Goal: Check status

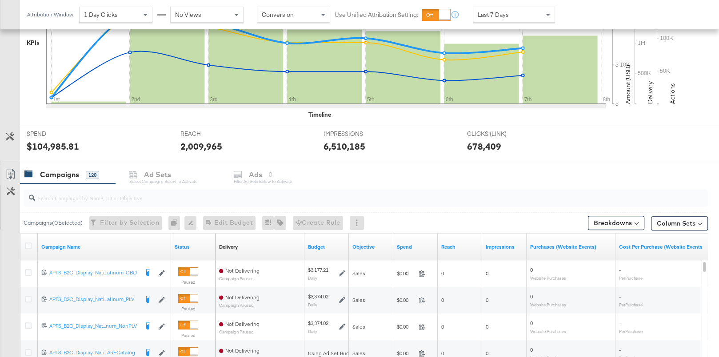
scroll to position [250, 0]
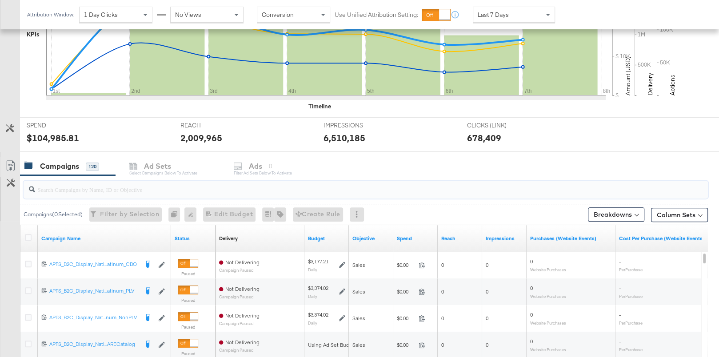
click at [153, 190] on input "search" at bounding box center [340, 185] width 611 height 17
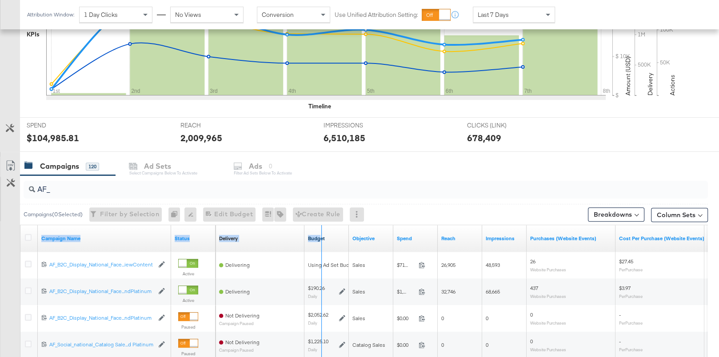
drag, startPoint x: 170, startPoint y: 236, endPoint x: 321, endPoint y: 236, distance: 150.7
click at [20, 225] on div "Campaign Name Status Delivery Sorting Unavailable Budget Objective Spend Reach …" at bounding box center [20, 225] width 0 height 0
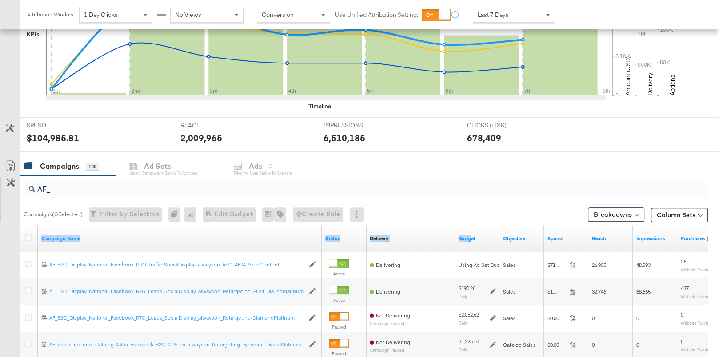
click at [92, 185] on input "AF_" at bounding box center [340, 185] width 611 height 17
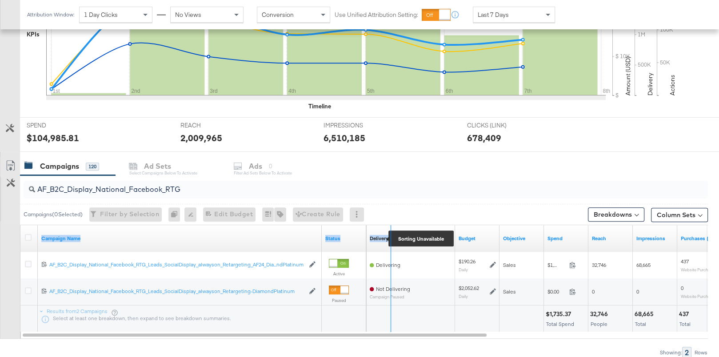
drag, startPoint x: 318, startPoint y: 235, endPoint x: 389, endPoint y: 232, distance: 70.7
click at [20, 225] on div "Campaign Name Status Delivery Sorting Unavailable Budget Objective Spend Reach …" at bounding box center [20, 225] width 0 height 0
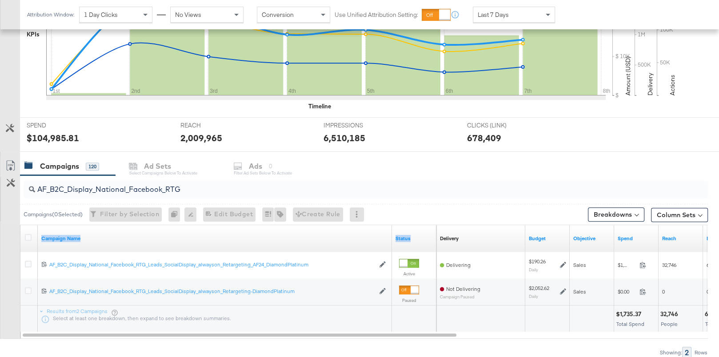
click at [101, 184] on input "AF_B2C_Display_National_Facebook_RTG" at bounding box center [340, 185] width 611 height 17
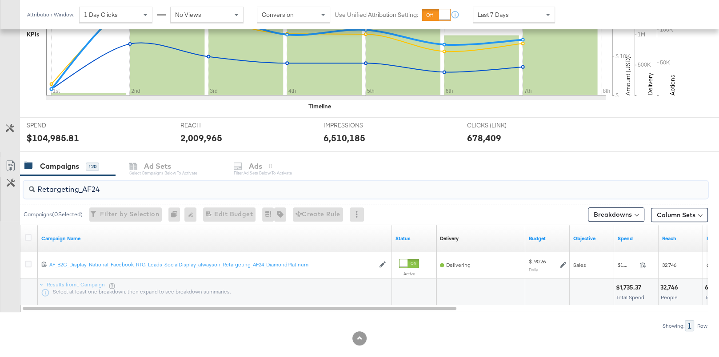
type input "Retargeting_AF24"
click at [497, 11] on span "Last 7 Days" at bounding box center [493, 15] width 31 height 8
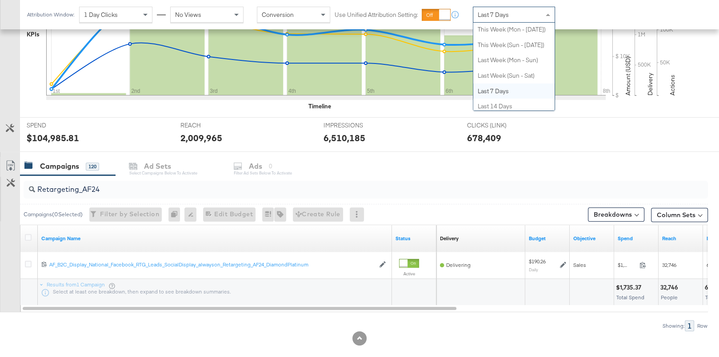
scroll to position [0, 0]
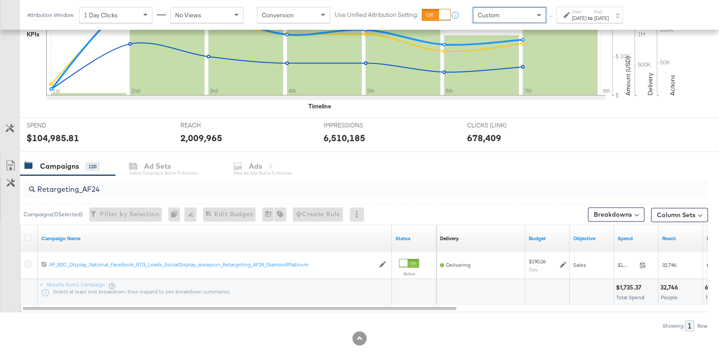
click at [586, 15] on div "[DATE]" at bounding box center [579, 18] width 15 height 7
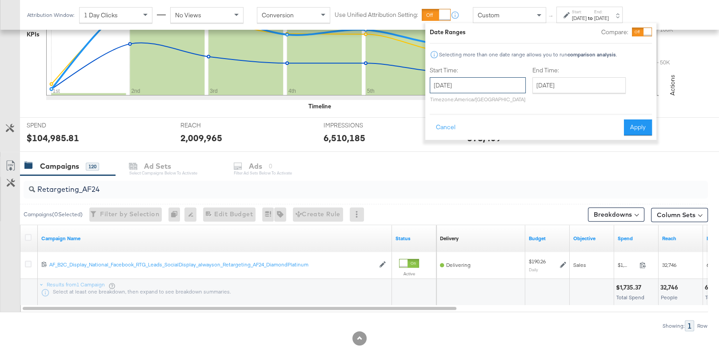
click at [484, 85] on input "[DATE]" at bounding box center [478, 85] width 96 height 16
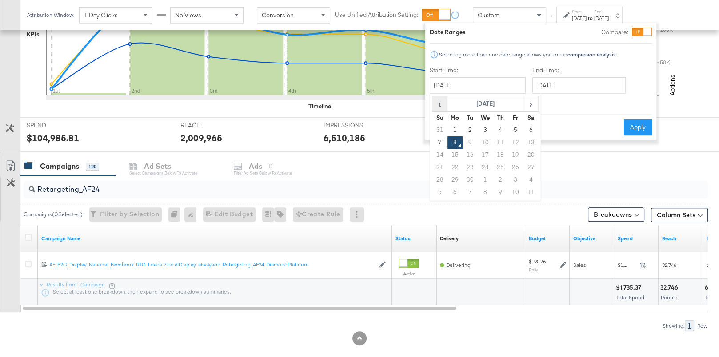
click at [443, 109] on span "‹" at bounding box center [440, 103] width 14 height 13
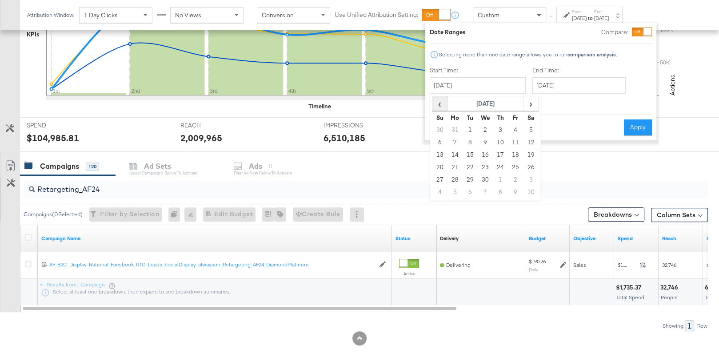
click at [443, 109] on span "‹" at bounding box center [440, 103] width 14 height 13
click at [483, 124] on td "1" at bounding box center [485, 130] width 15 height 12
type input "[DATE]"
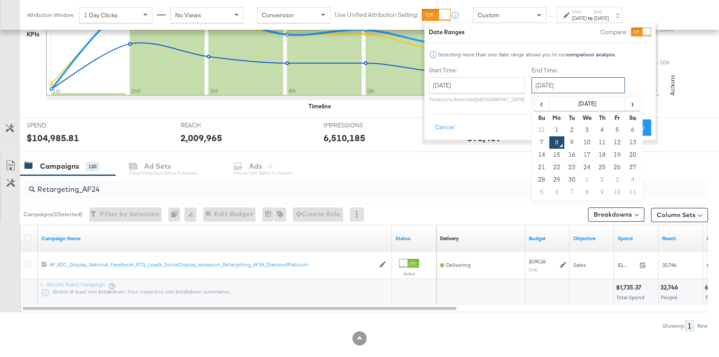
click at [558, 86] on input "[DATE]" at bounding box center [578, 85] width 93 height 16
click at [544, 103] on span "‹" at bounding box center [542, 103] width 14 height 13
click at [628, 97] on span "›" at bounding box center [633, 103] width 14 height 13
click at [626, 106] on span "›" at bounding box center [633, 103] width 14 height 13
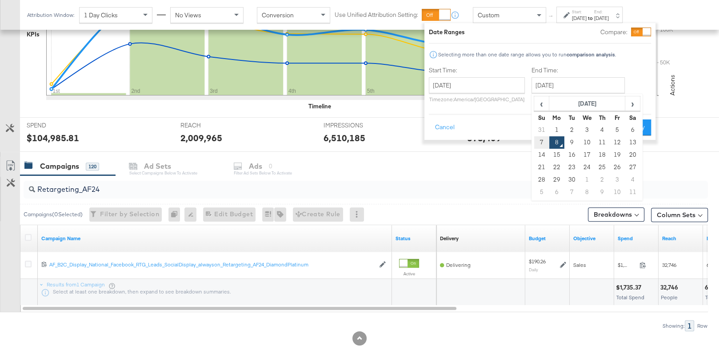
click at [540, 140] on td "7" at bounding box center [541, 142] width 15 height 12
type input "[DATE]"
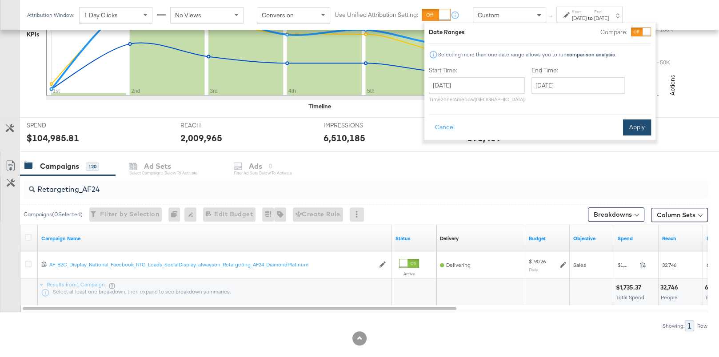
click at [637, 128] on button "Apply" at bounding box center [637, 128] width 28 height 16
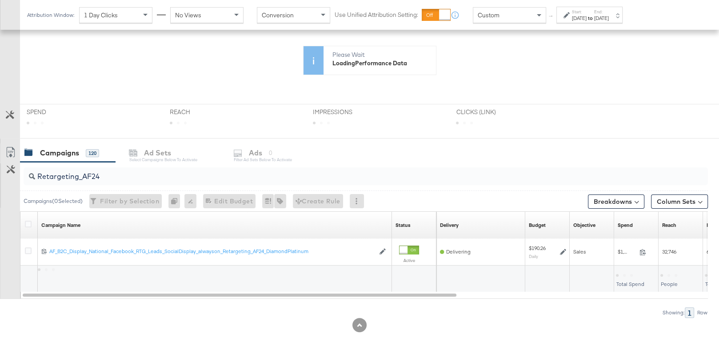
scroll to position [176, 0]
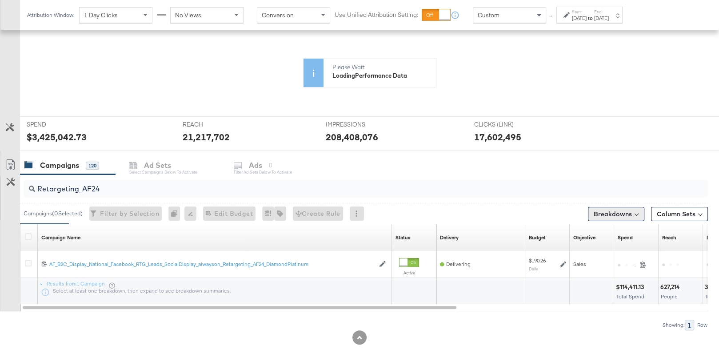
click at [628, 216] on button "Breakdowns" at bounding box center [616, 214] width 56 height 14
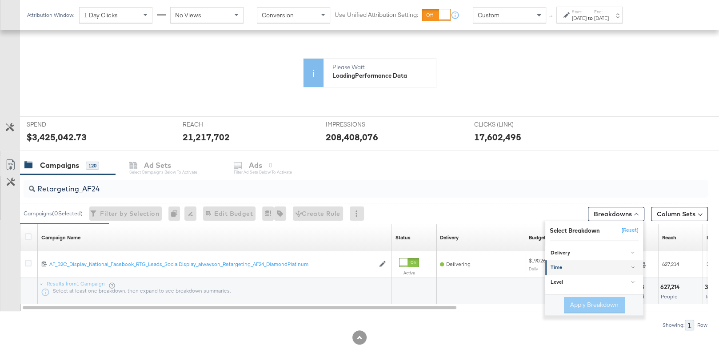
click at [593, 270] on link "Time" at bounding box center [594, 267] width 98 height 15
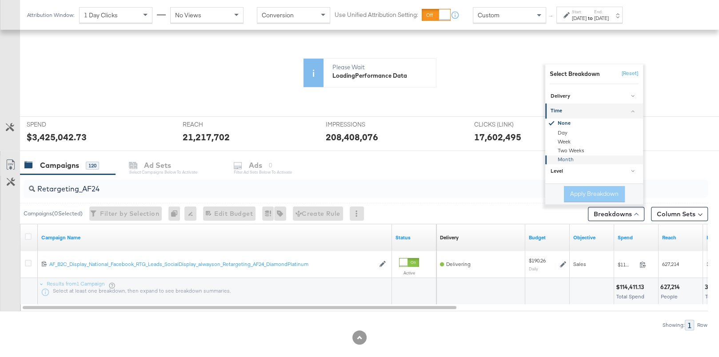
click at [570, 156] on div "Month" at bounding box center [595, 159] width 96 height 9
click at [587, 195] on button "Apply Breakdown" at bounding box center [594, 194] width 61 height 16
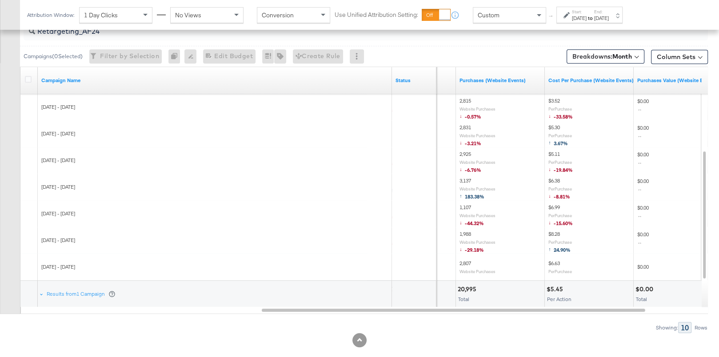
scroll to position [409, 0]
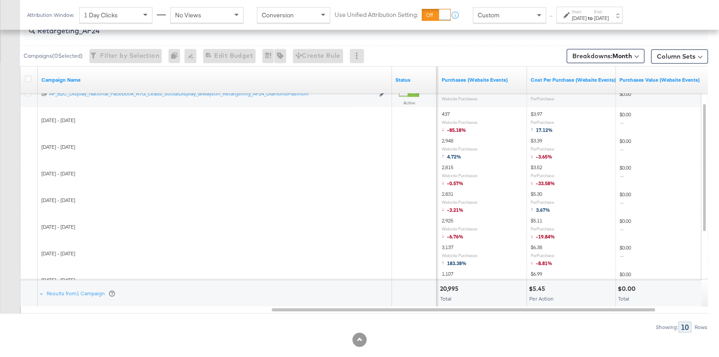
click at [585, 16] on div "[DATE]" at bounding box center [579, 18] width 15 height 7
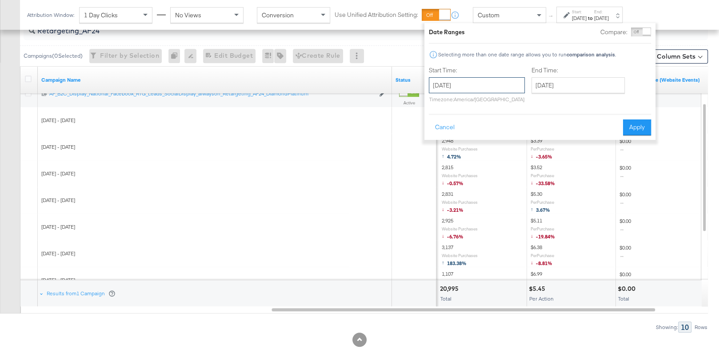
click at [489, 91] on input "[DATE]" at bounding box center [477, 85] width 96 height 16
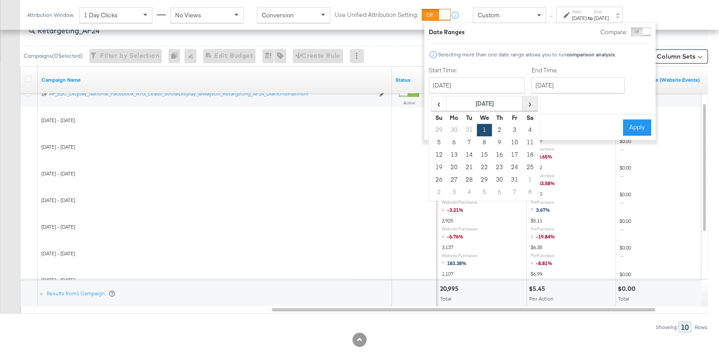
click at [525, 106] on span "›" at bounding box center [530, 103] width 14 height 13
click at [454, 192] on td "31" at bounding box center [454, 192] width 15 height 12
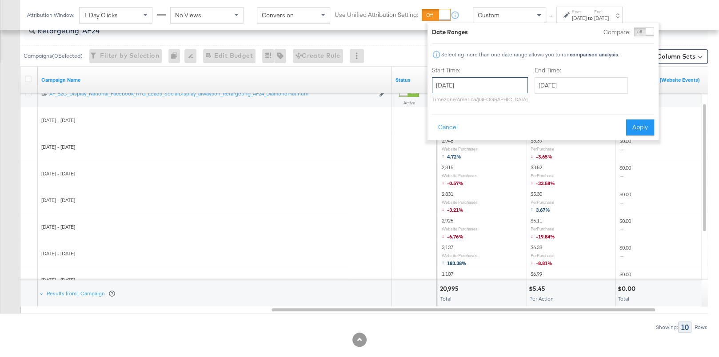
click at [467, 92] on input "[DATE]" at bounding box center [480, 85] width 96 height 16
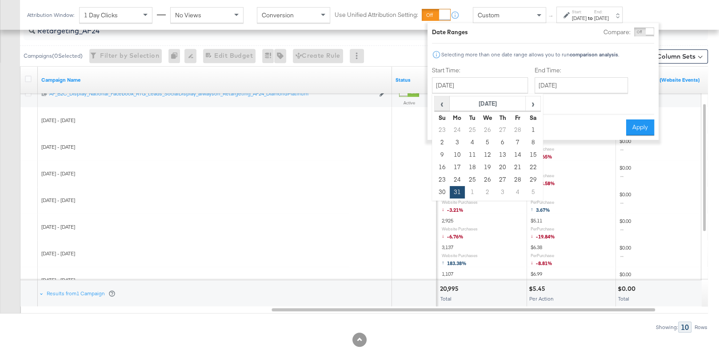
click at [446, 106] on span "‹" at bounding box center [442, 103] width 14 height 13
click at [484, 129] on td "1" at bounding box center [487, 130] width 15 height 12
type input "[DATE]"
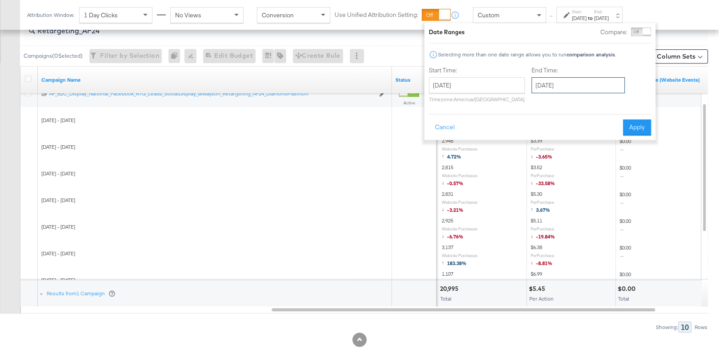
click at [550, 86] on input "[DATE]" at bounding box center [578, 85] width 93 height 16
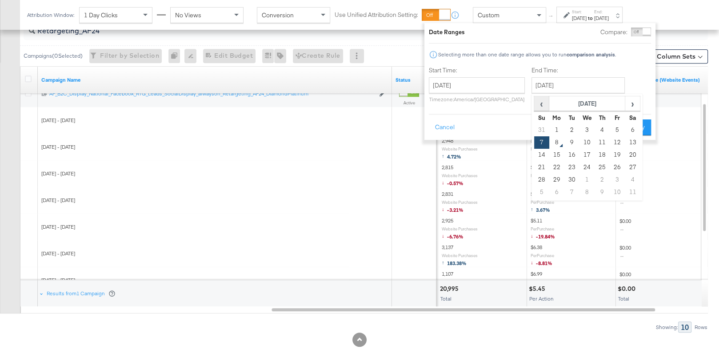
click at [545, 107] on span "‹" at bounding box center [542, 103] width 14 height 13
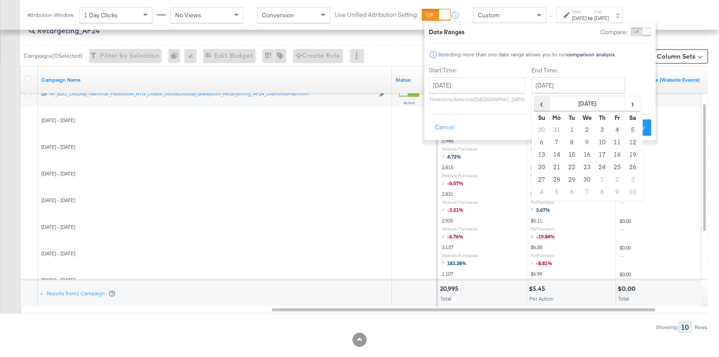
click at [545, 107] on span "‹" at bounding box center [542, 103] width 14 height 13
click at [553, 188] on td "31" at bounding box center [556, 192] width 15 height 12
type input "[DATE]"
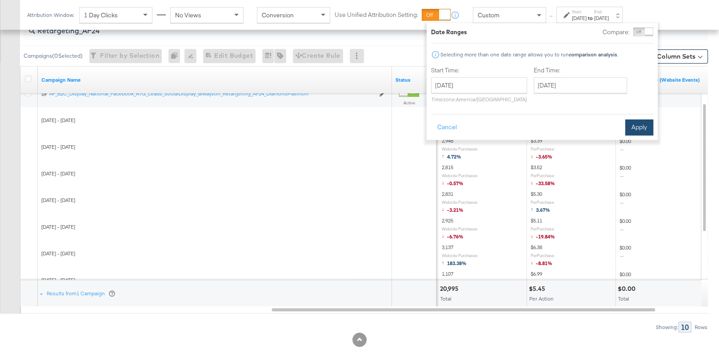
click at [637, 124] on button "Apply" at bounding box center [639, 128] width 28 height 16
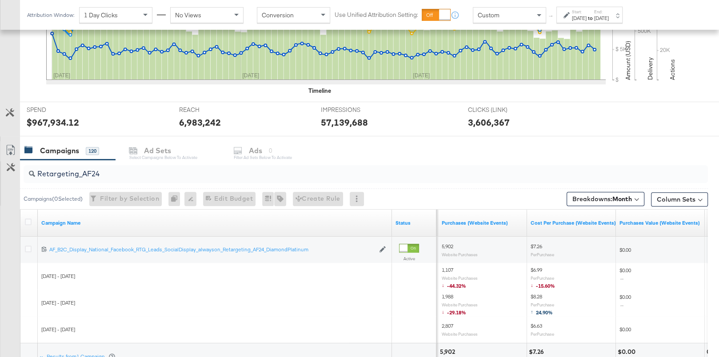
scroll to position [341, 0]
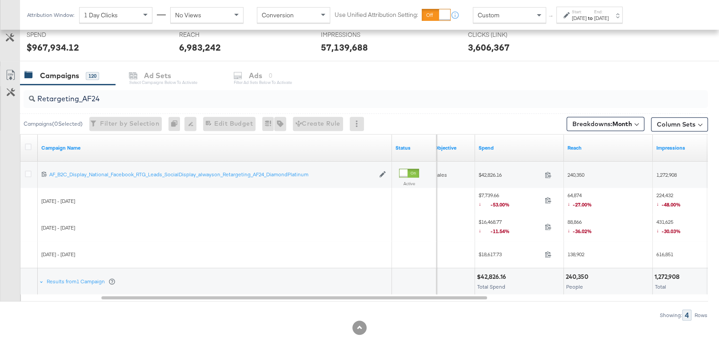
click at [586, 13] on label "Start:" at bounding box center [579, 12] width 15 height 6
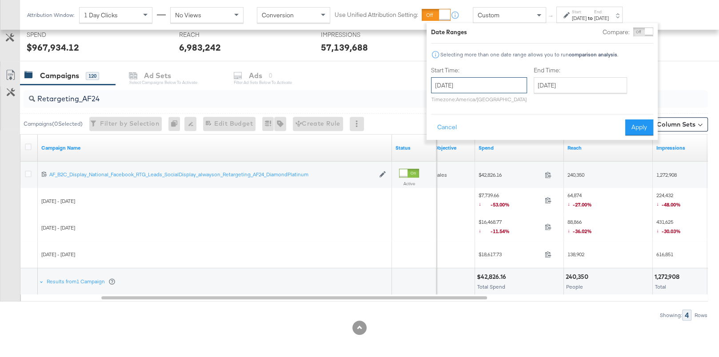
click at [468, 87] on input "[DATE]" at bounding box center [479, 85] width 96 height 16
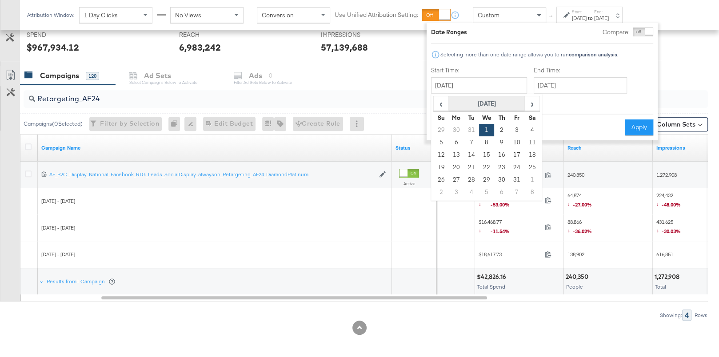
click at [520, 103] on th "[DATE]" at bounding box center [487, 103] width 76 height 15
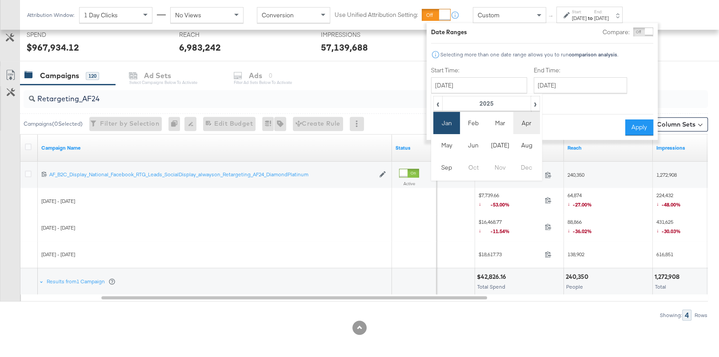
click at [528, 121] on td "Apr" at bounding box center [526, 123] width 27 height 22
click at [487, 128] on td "2" at bounding box center [486, 130] width 15 height 12
type input "[DATE]"
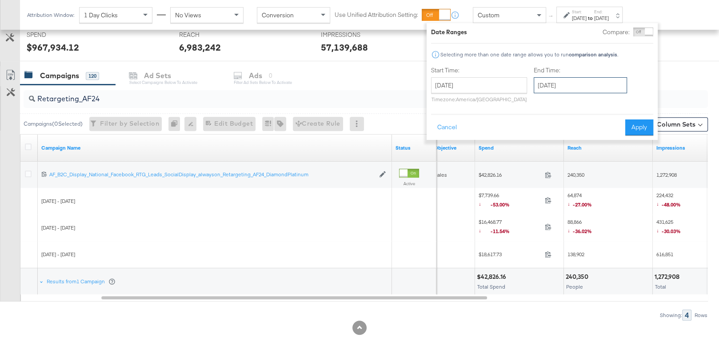
click at [552, 85] on input "[DATE]" at bounding box center [580, 85] width 93 height 16
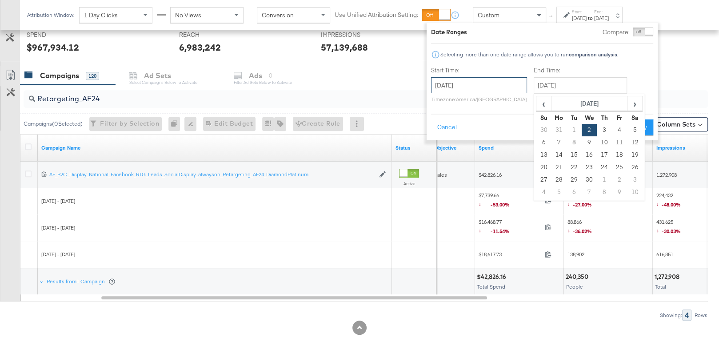
click at [445, 86] on input "[DATE]" at bounding box center [479, 85] width 96 height 16
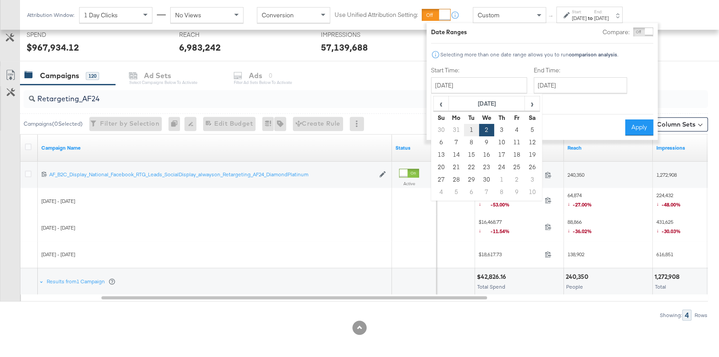
click at [464, 132] on td "1" at bounding box center [471, 130] width 15 height 12
type input "[DATE]"
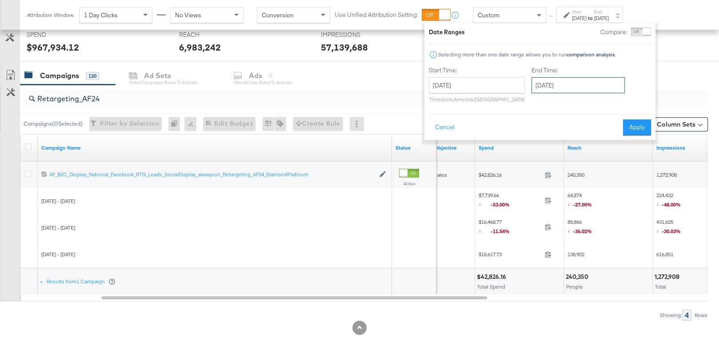
click at [556, 80] on input "[DATE]" at bounding box center [578, 85] width 93 height 16
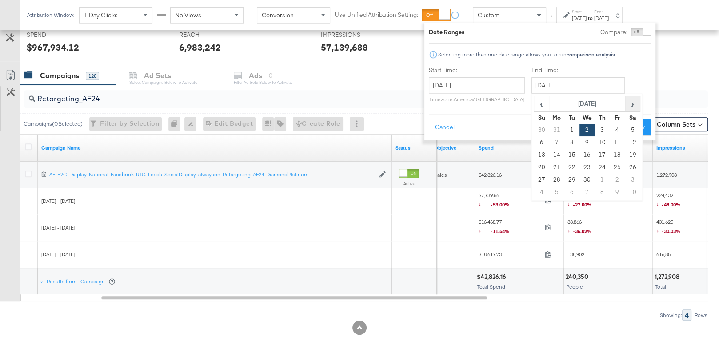
click at [631, 108] on span "›" at bounding box center [633, 103] width 14 height 13
click at [556, 189] on td "30" at bounding box center [556, 192] width 15 height 12
type input "[DATE]"
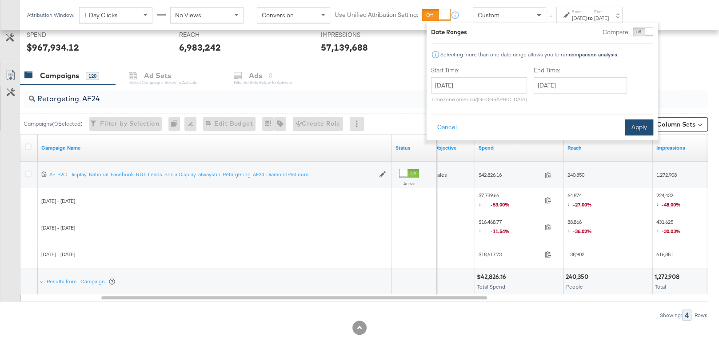
click at [633, 127] on button "Apply" at bounding box center [639, 128] width 28 height 16
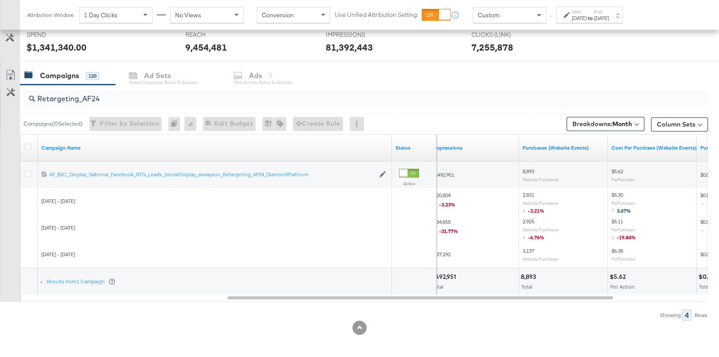
click at [602, 22] on div "Start: [DATE] to End: [DATE]" at bounding box center [589, 15] width 66 height 16
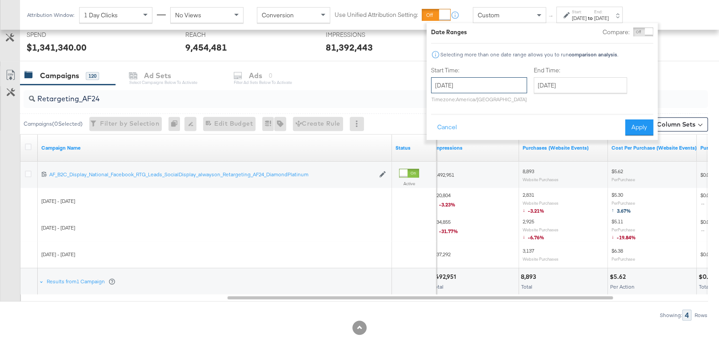
click at [488, 84] on input "[DATE]" at bounding box center [479, 85] width 96 height 16
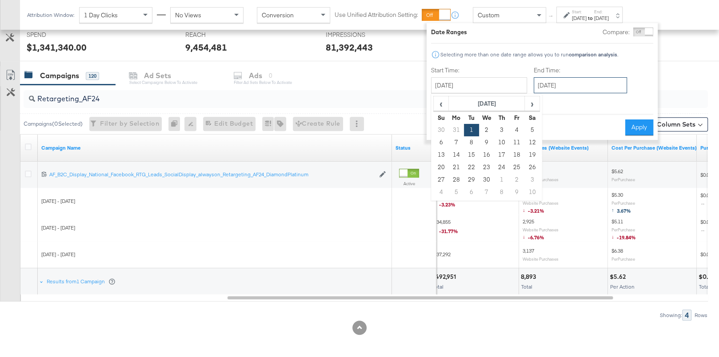
click at [539, 83] on input "[DATE]" at bounding box center [580, 85] width 93 height 16
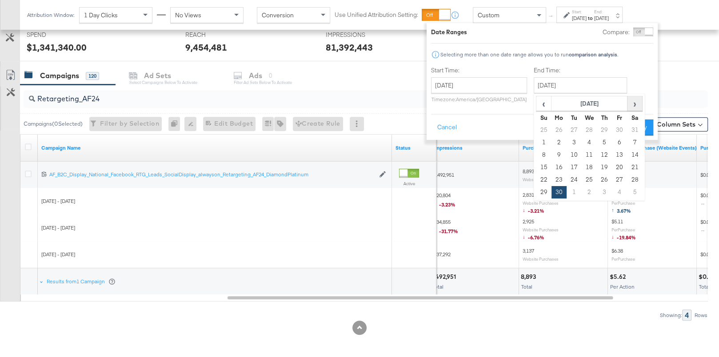
click at [633, 107] on span "›" at bounding box center [635, 103] width 14 height 13
click at [542, 192] on td "31" at bounding box center [543, 192] width 15 height 12
type input "[DATE]"
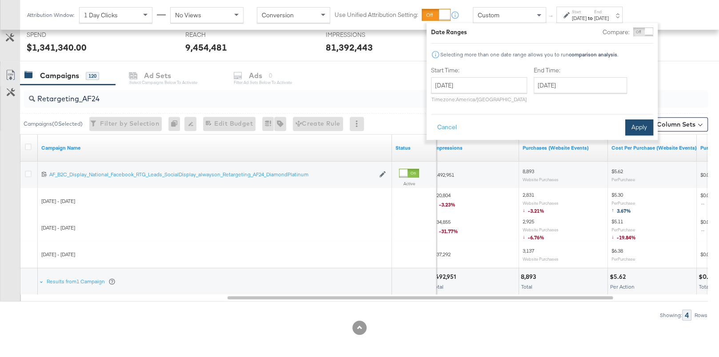
click at [644, 122] on button "Apply" at bounding box center [639, 128] width 28 height 16
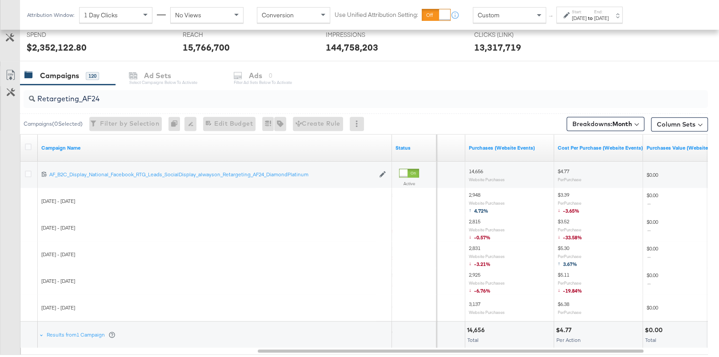
click at [587, 18] on div "[DATE]" at bounding box center [579, 18] width 15 height 7
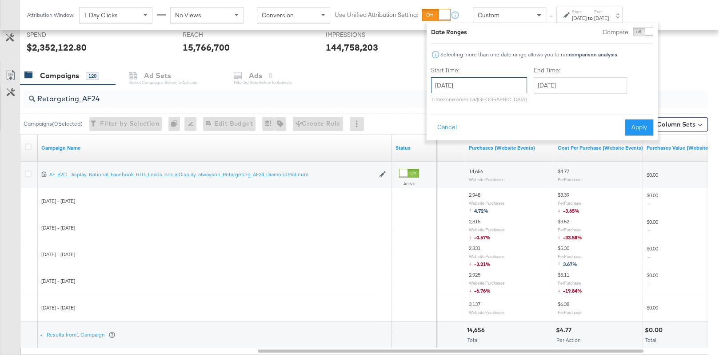
click at [497, 84] on input "[DATE]" at bounding box center [479, 85] width 96 height 16
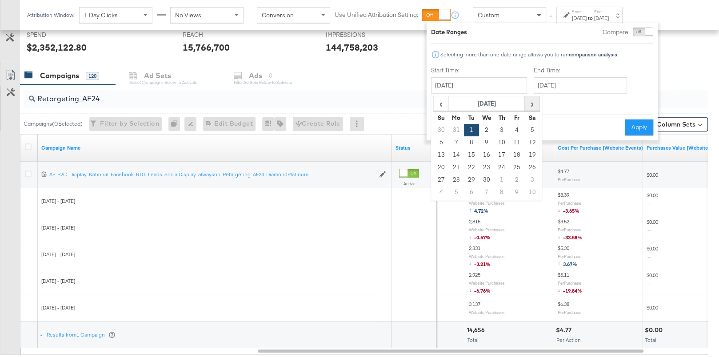
click at [526, 107] on span "›" at bounding box center [532, 103] width 14 height 13
click at [472, 128] on td "1" at bounding box center [471, 130] width 15 height 12
type input "[DATE]"
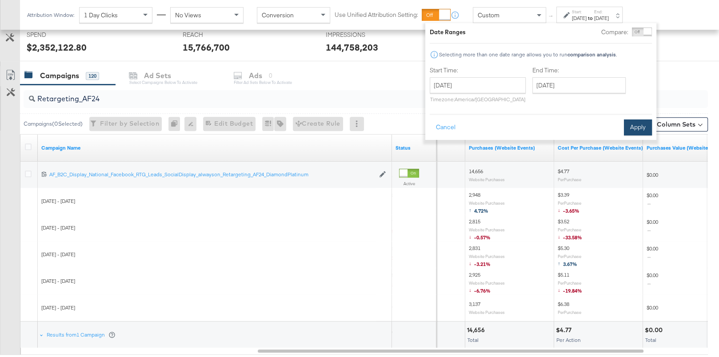
click at [638, 124] on button "Apply" at bounding box center [638, 128] width 28 height 16
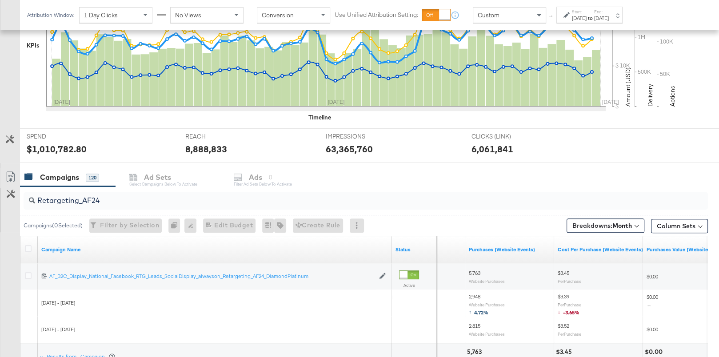
scroll to position [315, 0]
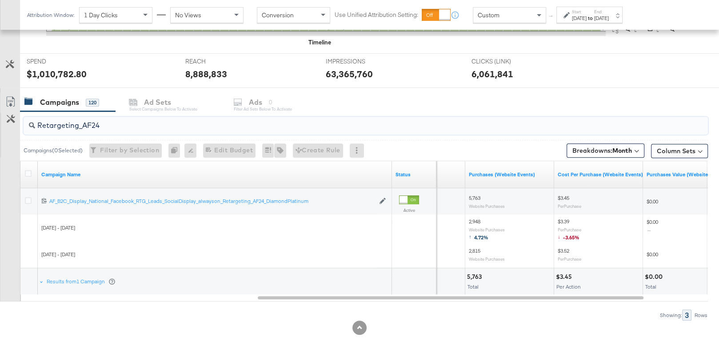
drag, startPoint x: 104, startPoint y: 123, endPoint x: 86, endPoint y: 122, distance: 17.8
click at [85, 122] on input "Retargeting_AF24" at bounding box center [340, 121] width 611 height 17
type input "Retargeting_AHL"
click at [580, 18] on div "[DATE]" at bounding box center [579, 18] width 15 height 7
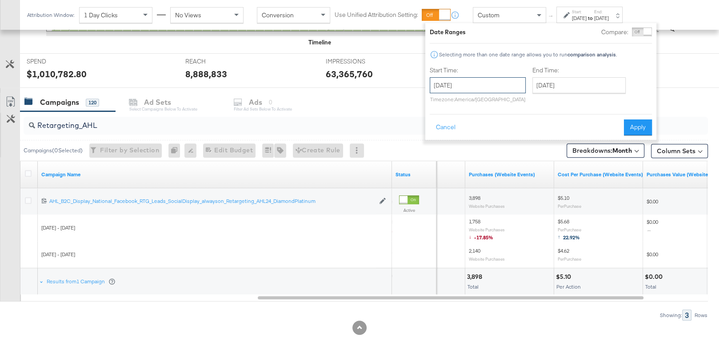
click at [477, 92] on input "[DATE]" at bounding box center [478, 85] width 96 height 16
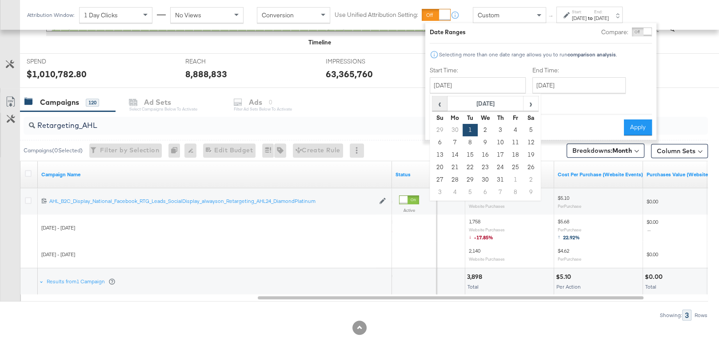
click at [441, 102] on span "‹" at bounding box center [440, 103] width 14 height 13
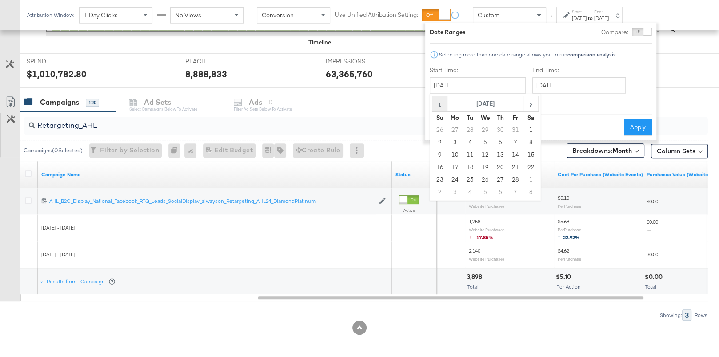
click at [441, 102] on span "‹" at bounding box center [440, 103] width 14 height 13
click at [485, 129] on td "1" at bounding box center [485, 130] width 15 height 12
type input "[DATE]"
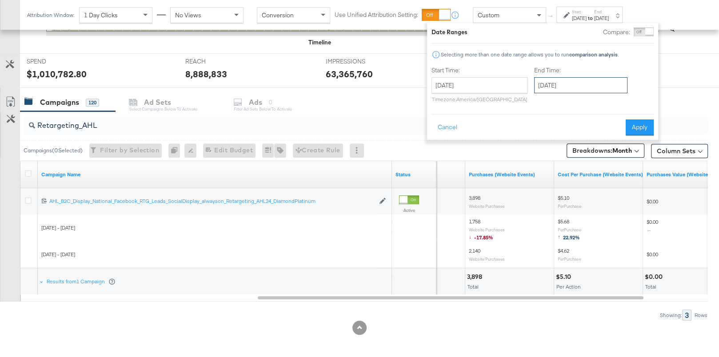
click at [549, 84] on input "[DATE]" at bounding box center [580, 85] width 93 height 16
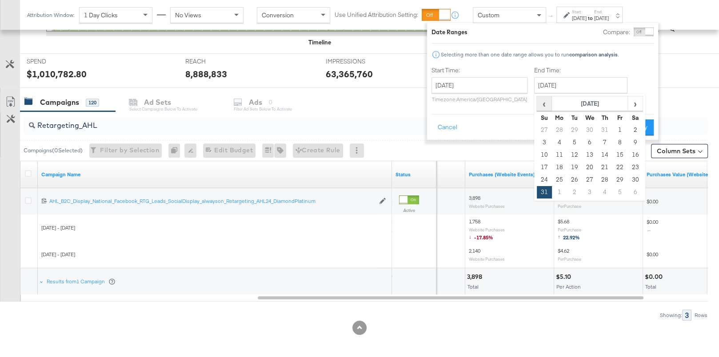
click at [540, 101] on span "‹" at bounding box center [544, 103] width 14 height 13
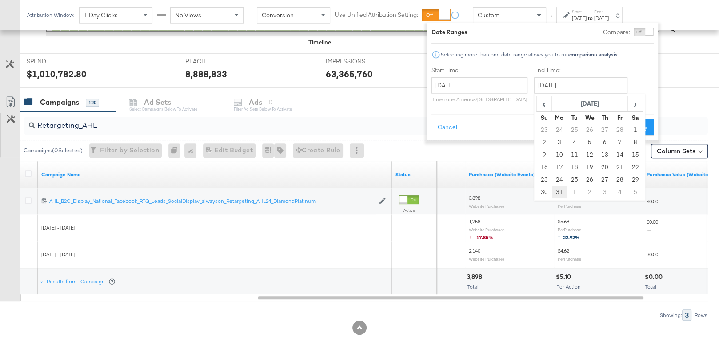
click at [553, 188] on td "31" at bounding box center [559, 192] width 15 height 12
type input "[DATE]"
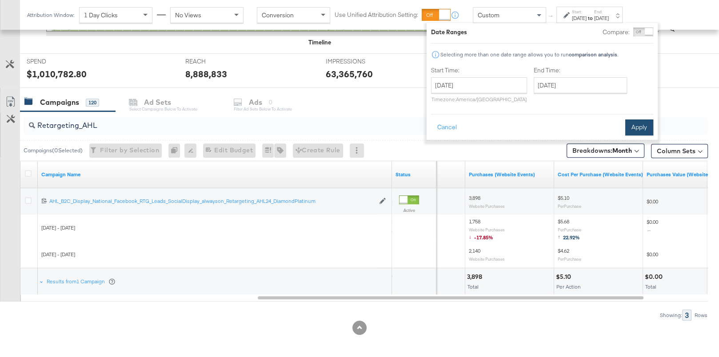
click at [633, 124] on button "Apply" at bounding box center [639, 128] width 28 height 16
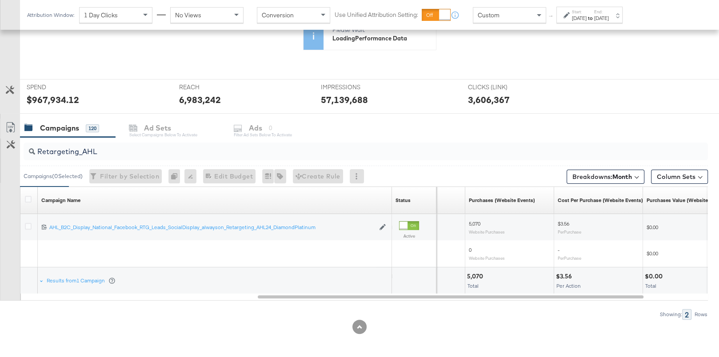
scroll to position [240, 0]
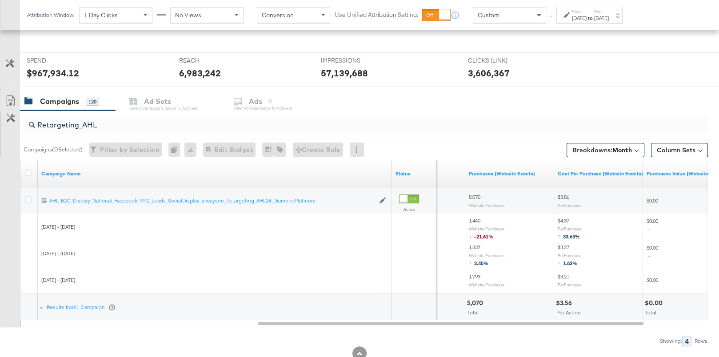
click at [584, 15] on div "[DATE]" at bounding box center [579, 18] width 15 height 7
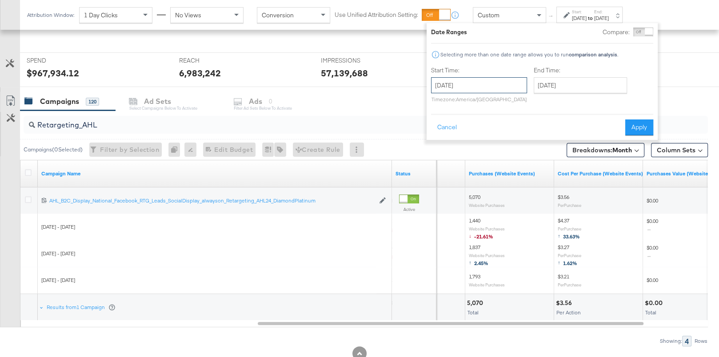
click at [490, 88] on input "[DATE]" at bounding box center [479, 85] width 96 height 16
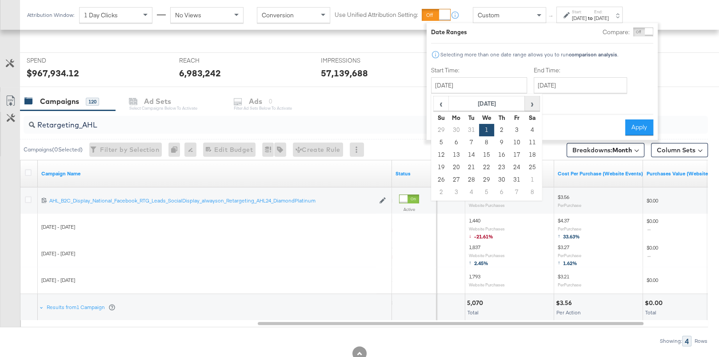
click at [528, 100] on span "›" at bounding box center [532, 103] width 14 height 13
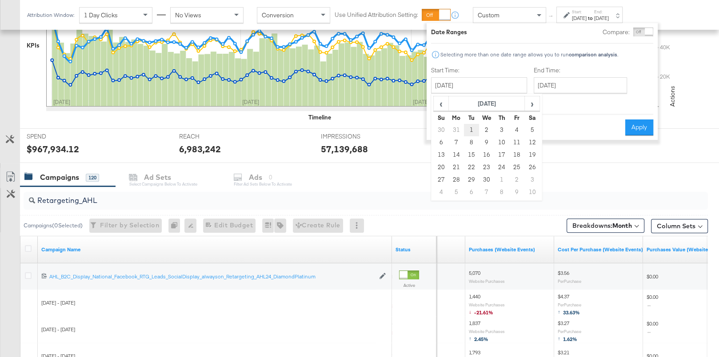
scroll to position [315, 0]
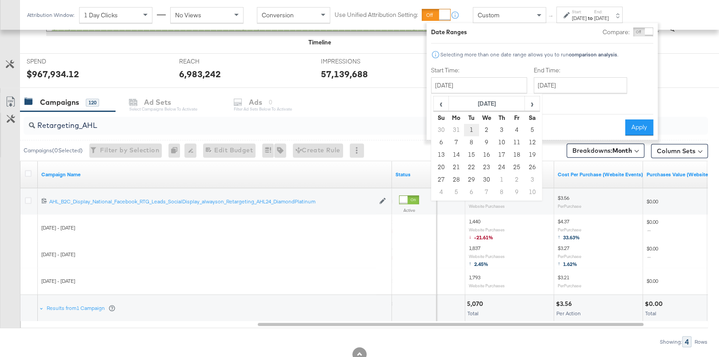
click at [466, 131] on td "1" at bounding box center [471, 130] width 15 height 12
type input "[DATE]"
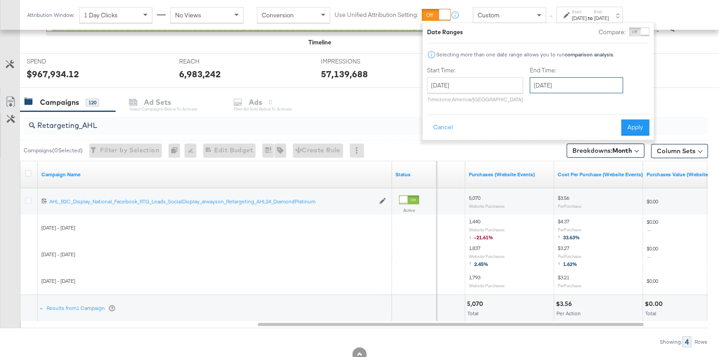
click at [562, 78] on input "[DATE]" at bounding box center [576, 85] width 93 height 16
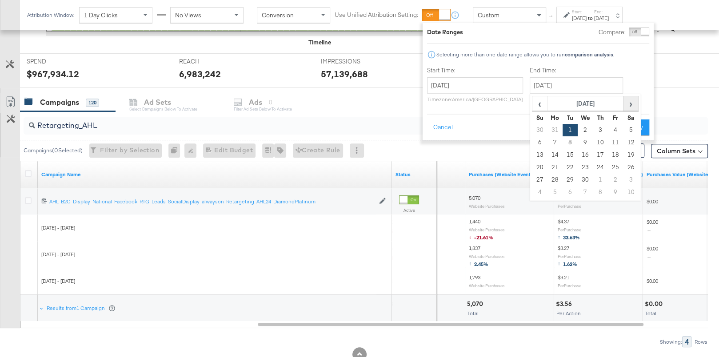
click at [628, 107] on span "›" at bounding box center [631, 103] width 14 height 13
click at [553, 188] on td "30" at bounding box center [555, 192] width 15 height 12
type input "[DATE]"
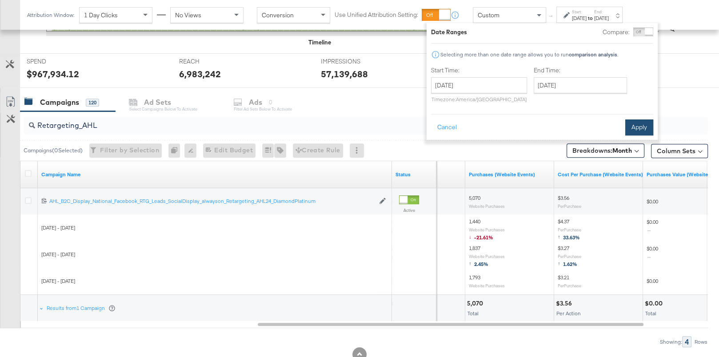
click at [636, 126] on button "Apply" at bounding box center [639, 128] width 28 height 16
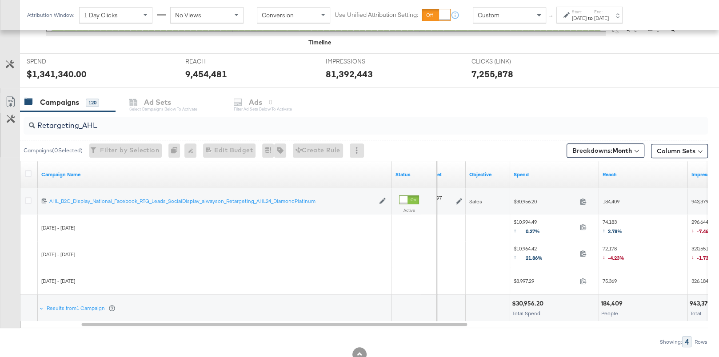
click at [587, 19] on div "[DATE]" at bounding box center [579, 18] width 15 height 7
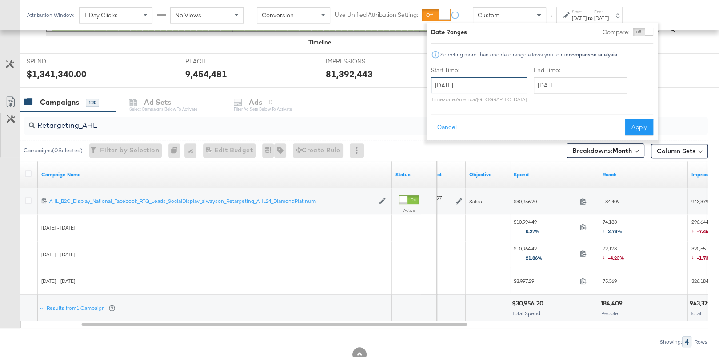
click at [478, 84] on input "[DATE]" at bounding box center [479, 85] width 96 height 16
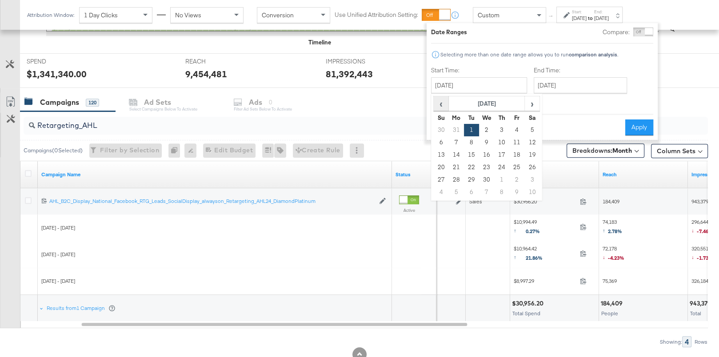
click at [443, 106] on span "‹" at bounding box center [441, 103] width 14 height 13
click at [488, 132] on td "1" at bounding box center [486, 130] width 15 height 12
type input "[DATE]"
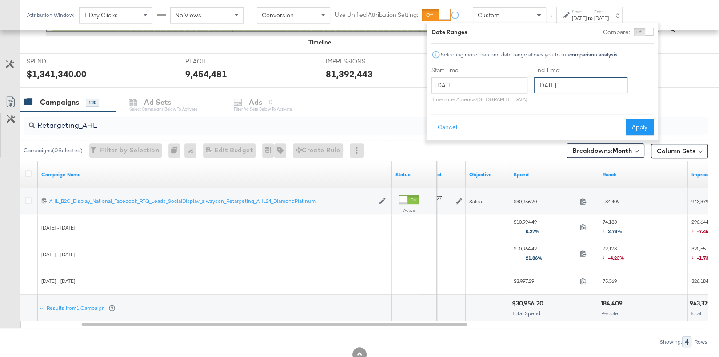
click at [544, 78] on input "[DATE]" at bounding box center [580, 85] width 93 height 16
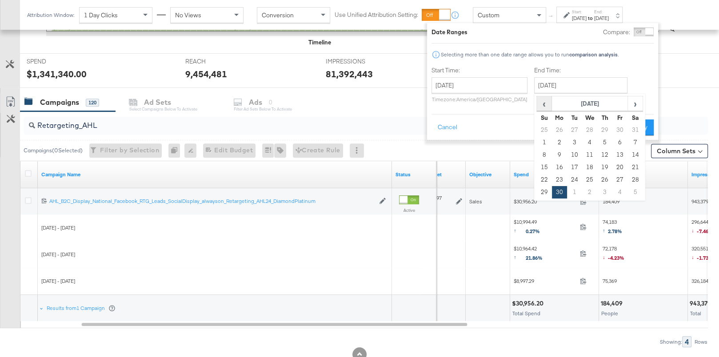
click at [546, 100] on span "‹" at bounding box center [544, 103] width 14 height 13
click at [558, 196] on td "31" at bounding box center [559, 192] width 15 height 12
type input "[DATE]"
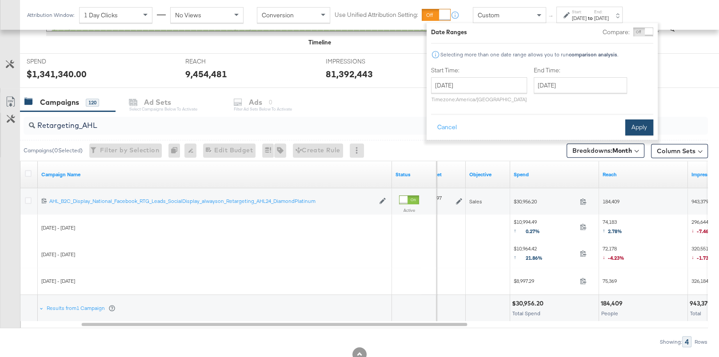
click at [642, 126] on button "Apply" at bounding box center [639, 128] width 28 height 16
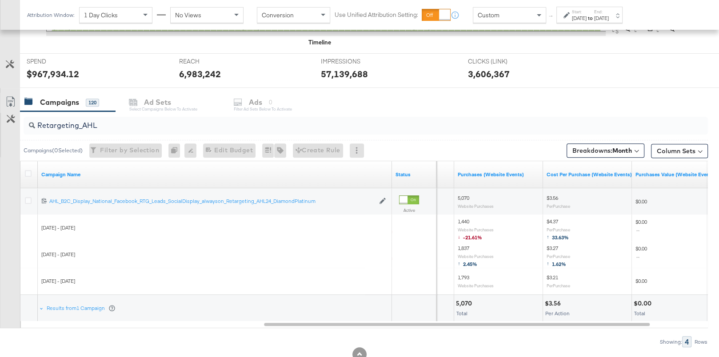
click at [580, 18] on div "[DATE]" at bounding box center [579, 18] width 15 height 7
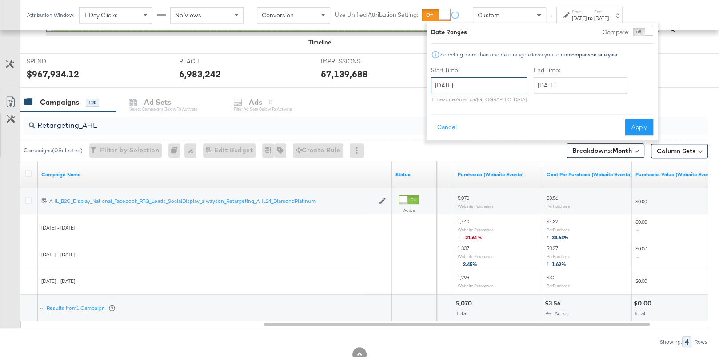
click at [493, 80] on input "[DATE]" at bounding box center [479, 85] width 96 height 16
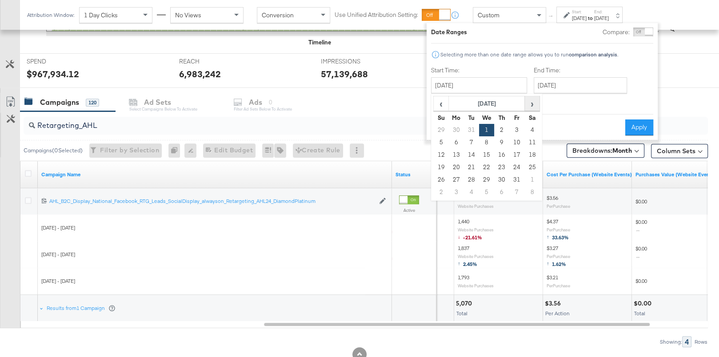
click at [535, 103] on span "›" at bounding box center [532, 103] width 14 height 13
click at [471, 127] on td "1" at bounding box center [471, 130] width 15 height 12
type input "[DATE]"
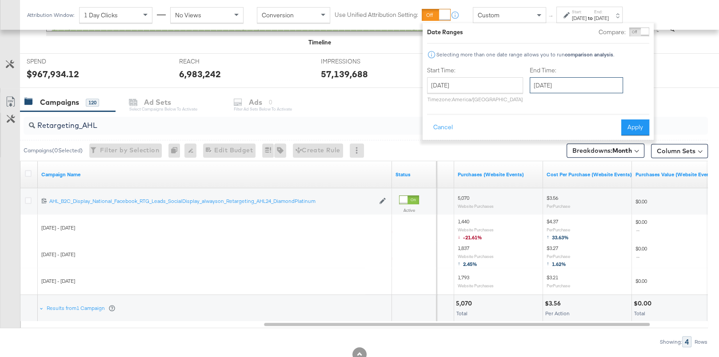
click at [542, 82] on input "[DATE]" at bounding box center [576, 85] width 93 height 16
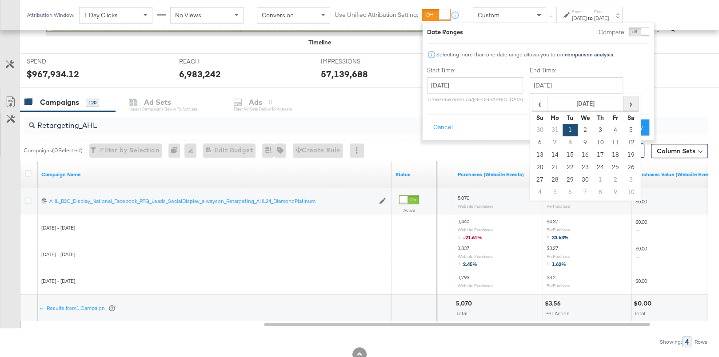
click at [625, 100] on span "›" at bounding box center [631, 103] width 14 height 13
click at [540, 102] on span "‹" at bounding box center [540, 103] width 14 height 13
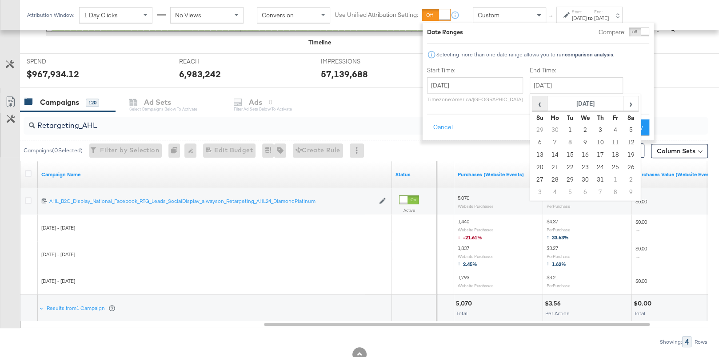
click at [539, 106] on span "‹" at bounding box center [540, 103] width 14 height 13
click at [552, 189] on td "30" at bounding box center [555, 192] width 15 height 12
type input "[DATE]"
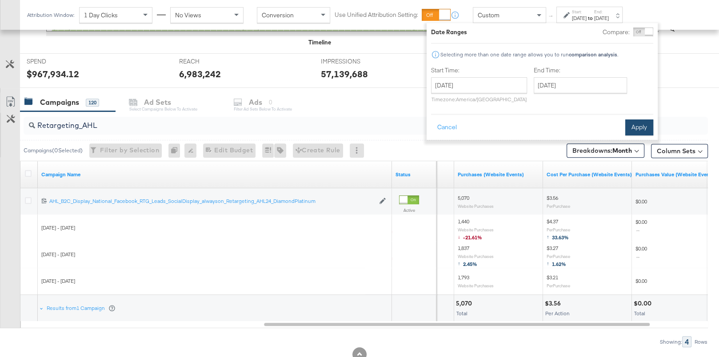
click at [635, 124] on button "Apply" at bounding box center [639, 128] width 28 height 16
